Goal: Task Accomplishment & Management: Use online tool/utility

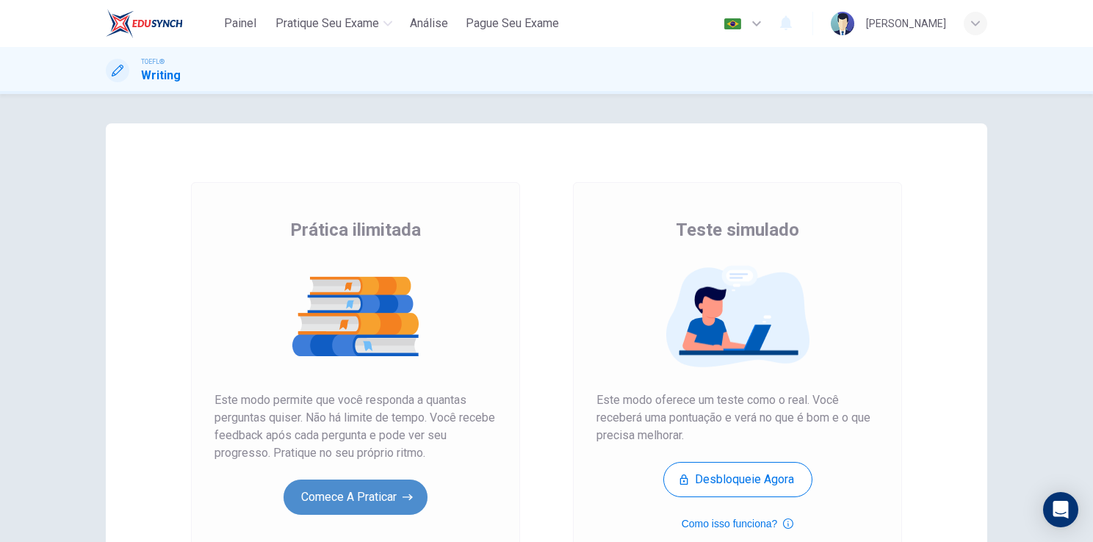
click at [320, 501] on button "Comece a praticar" at bounding box center [356, 497] width 144 height 35
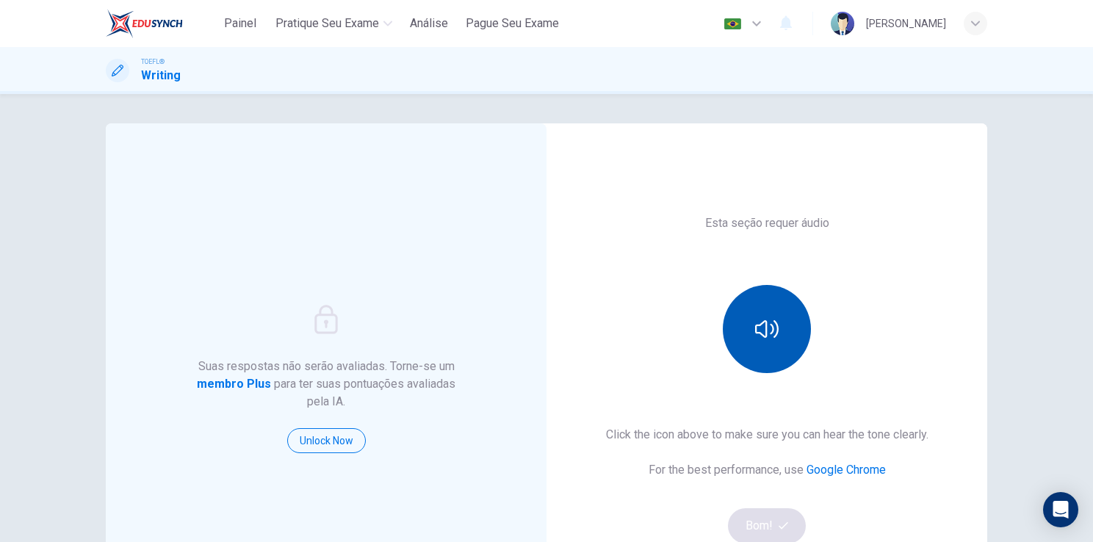
click at [785, 325] on button "button" at bounding box center [767, 329] width 88 height 88
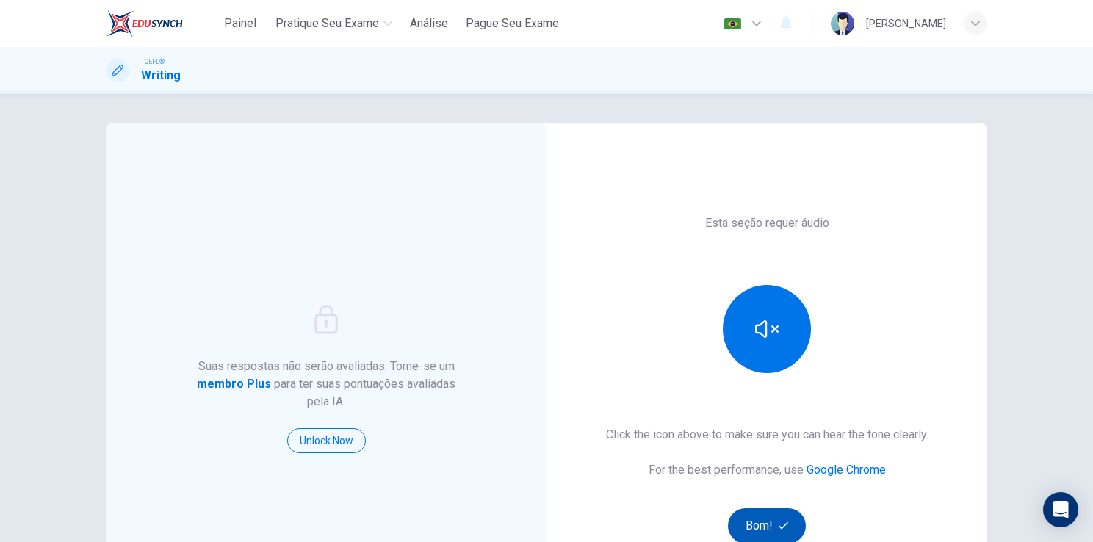
click at [737, 516] on button "Bom!" at bounding box center [767, 525] width 79 height 35
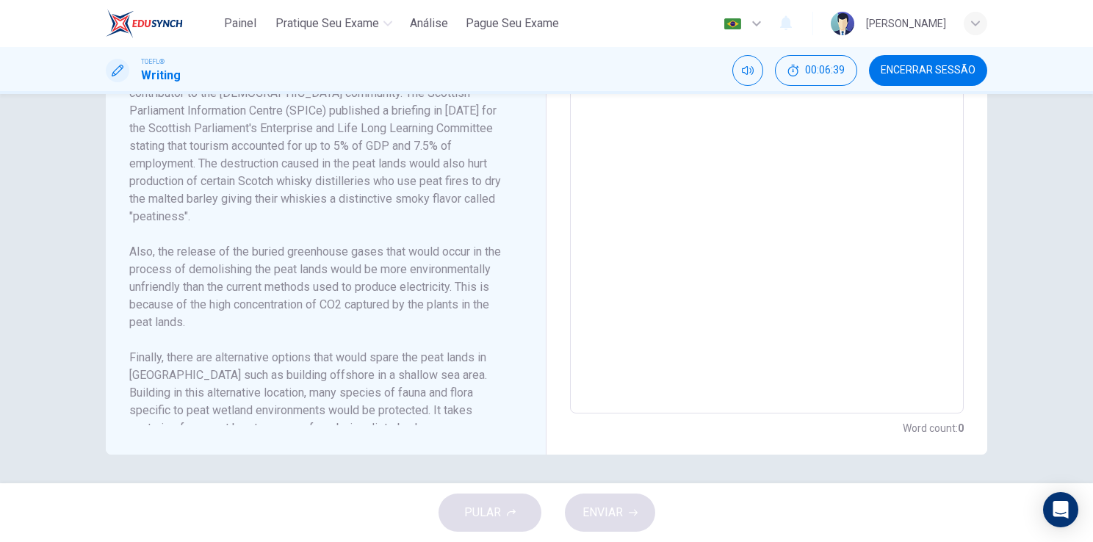
scroll to position [288, 0]
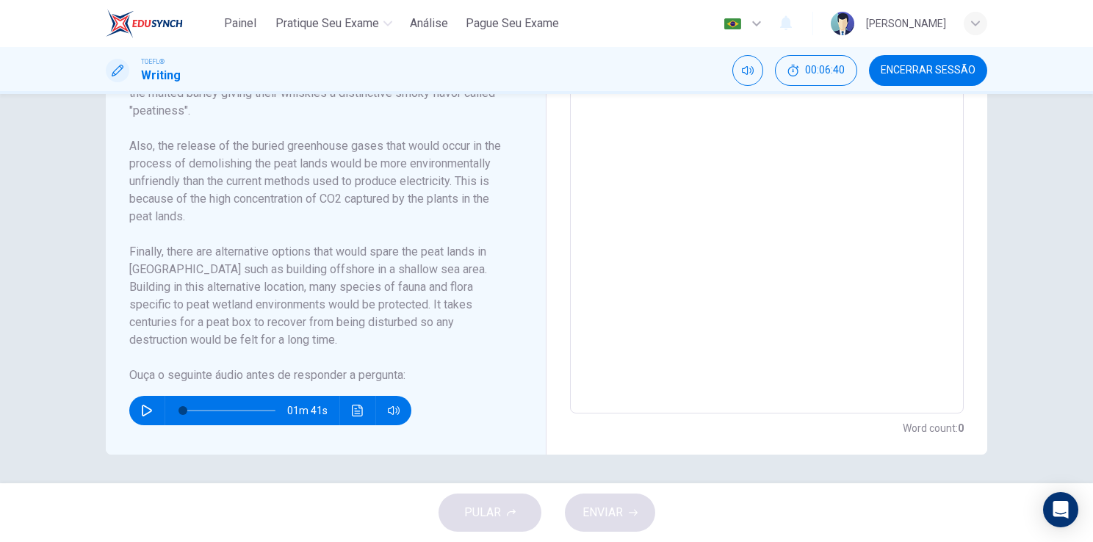
click at [503, 519] on div "PULAR ENVIAR" at bounding box center [546, 512] width 1093 height 59
click at [652, 354] on textarea at bounding box center [766, 204] width 373 height 394
type textarea "h"
type textarea "x"
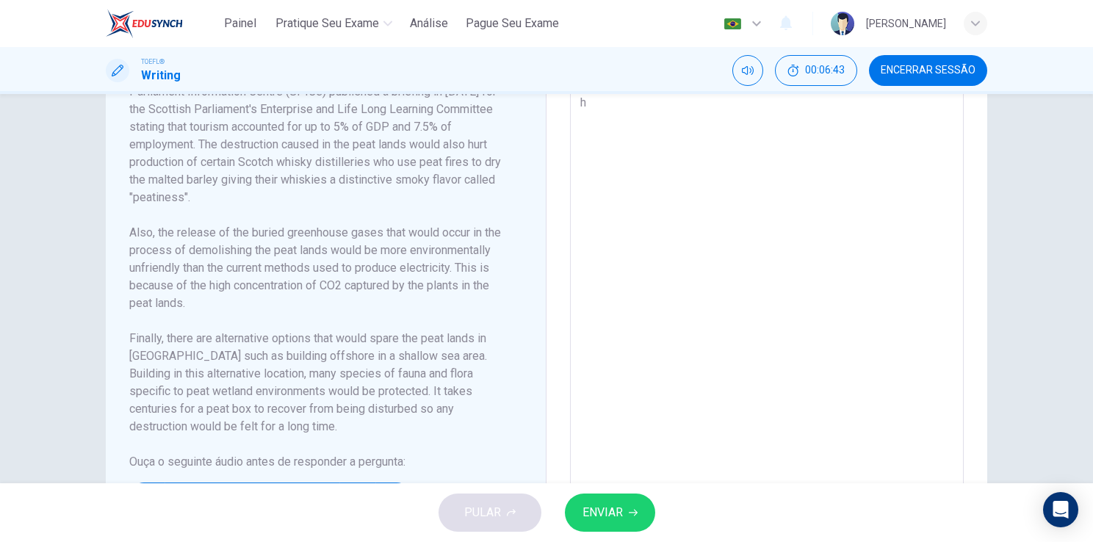
type textarea "h"
type textarea "x"
click at [509, 508] on div "PULAR ENVIAR" at bounding box center [546, 512] width 1093 height 59
click at [949, 65] on span "Encerrar Sessão" at bounding box center [928, 71] width 95 height 12
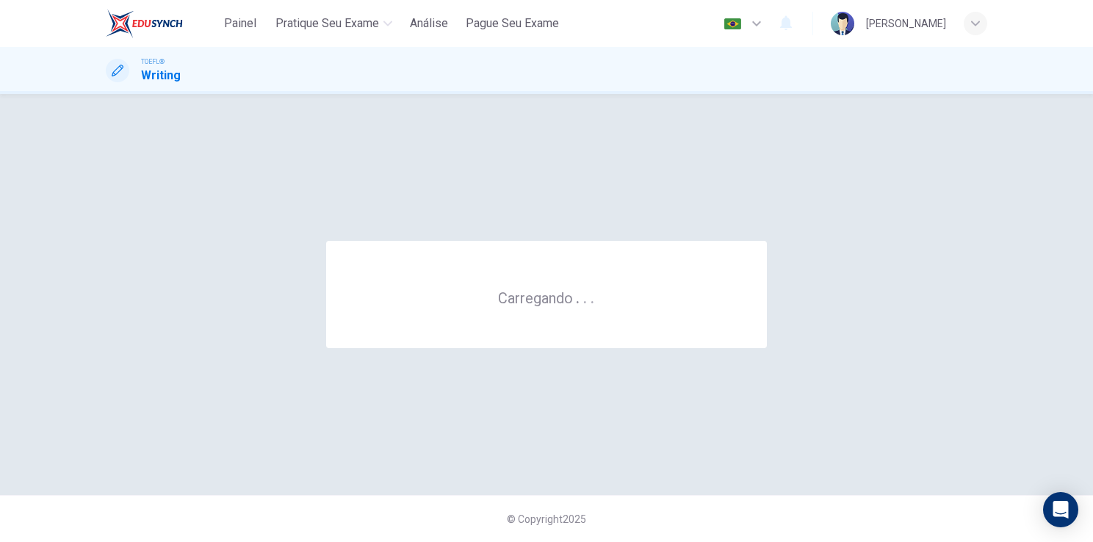
scroll to position [0, 0]
